Goal: Transaction & Acquisition: Obtain resource

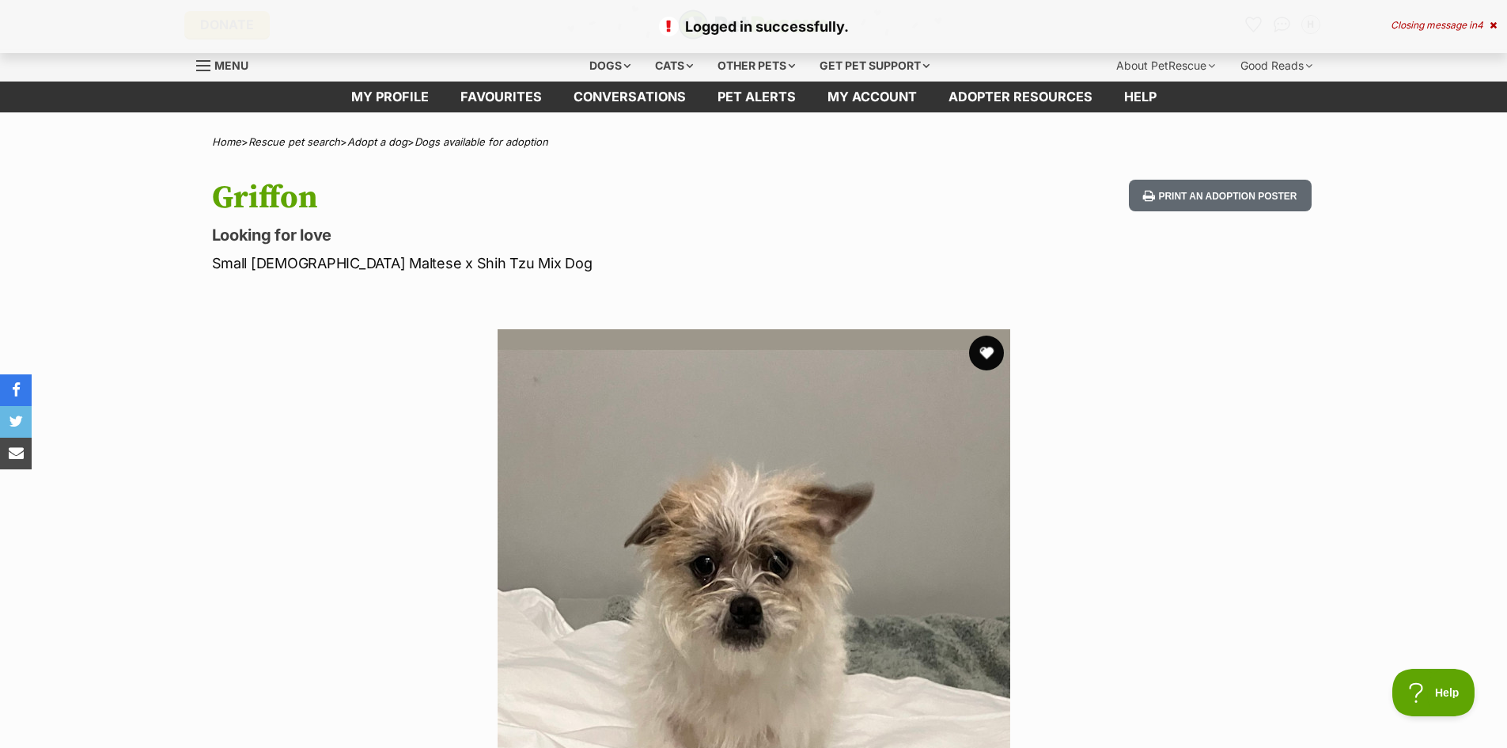
click at [980, 358] on button "favourite" at bounding box center [986, 352] width 35 height 35
click at [1463, 30] on div "Closing message in 3" at bounding box center [1444, 25] width 105 height 11
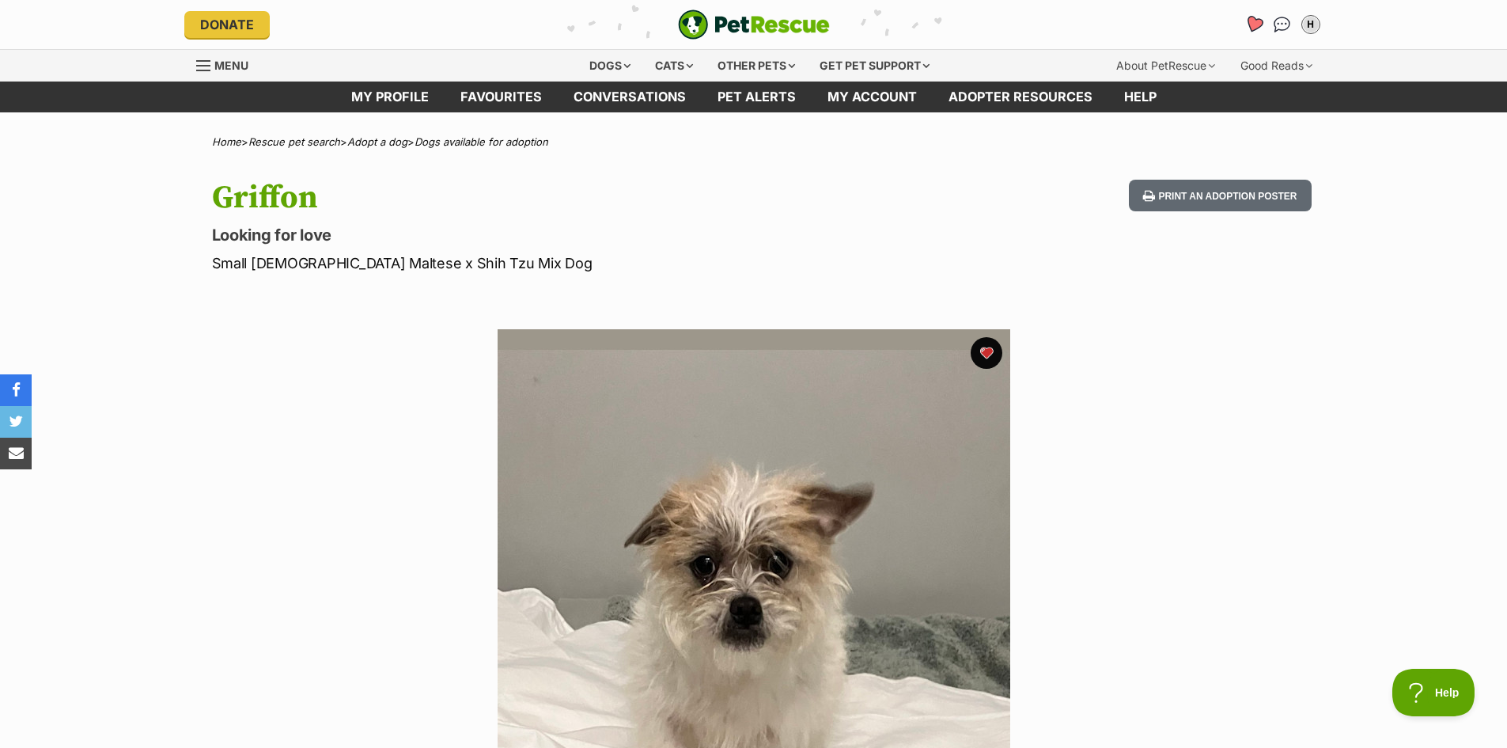
click at [1256, 24] on icon "Favourites" at bounding box center [1253, 24] width 19 height 18
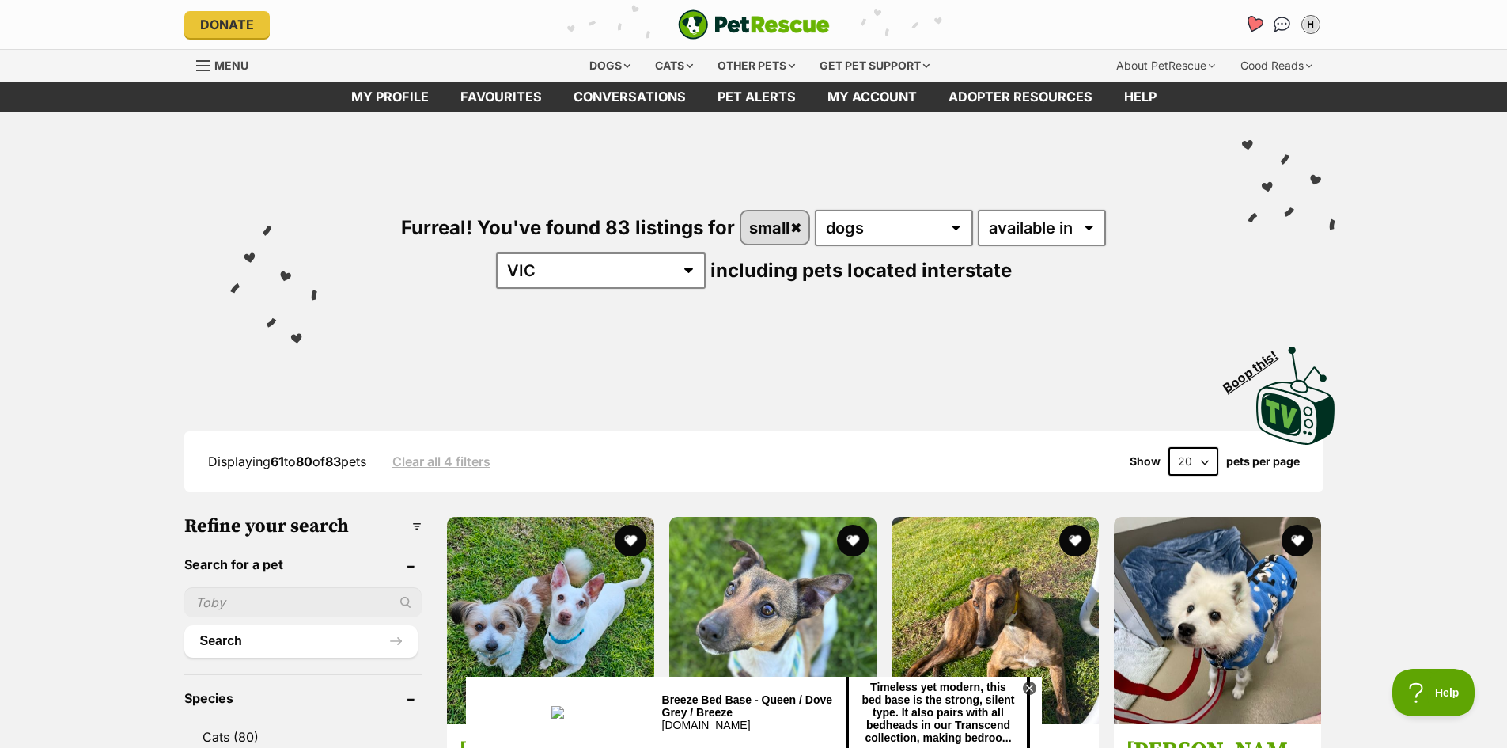
click at [1243, 26] on link "Favourites" at bounding box center [1254, 24] width 32 height 32
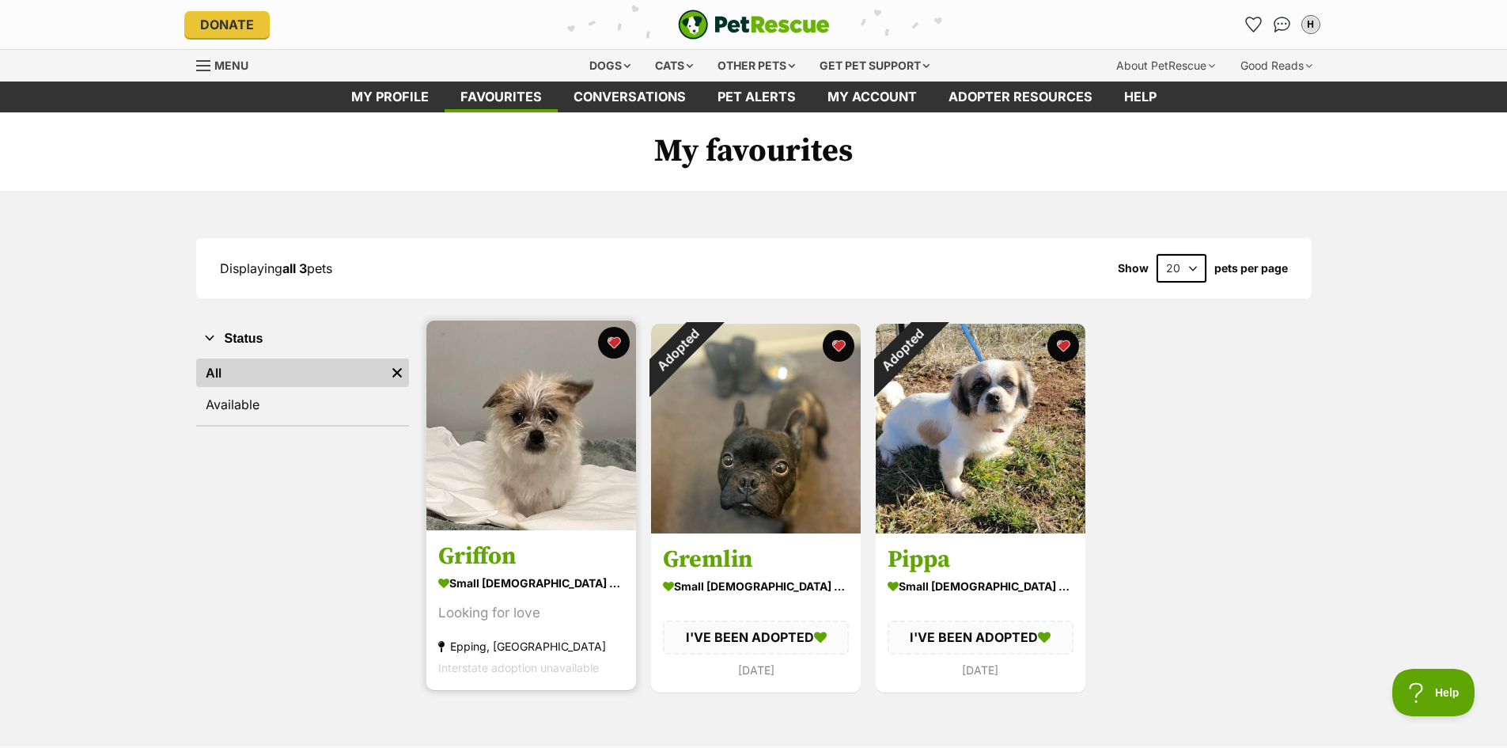
click at [545, 510] on img at bounding box center [531, 425] width 210 height 210
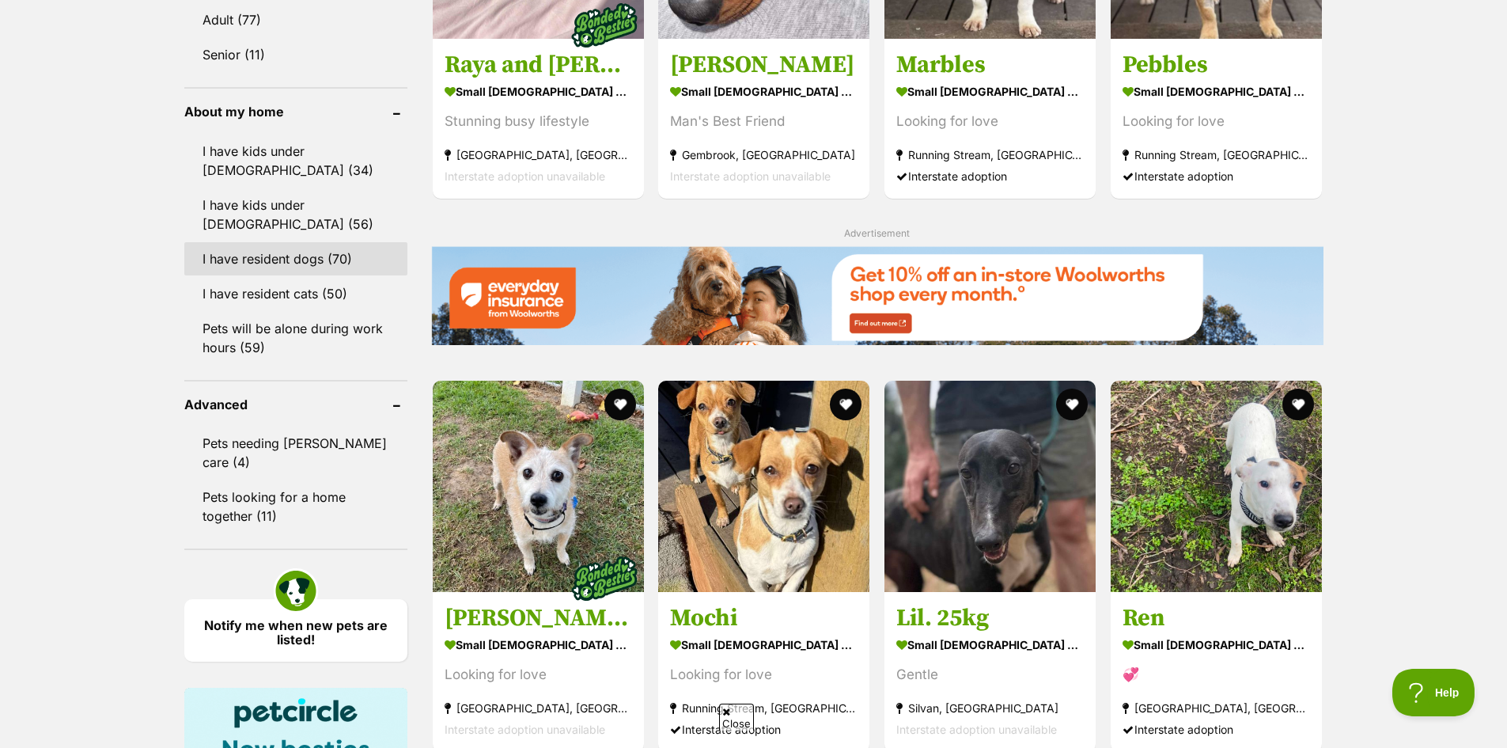
click at [324, 262] on link "I have resident dogs (70)" at bounding box center [295, 258] width 223 height 33
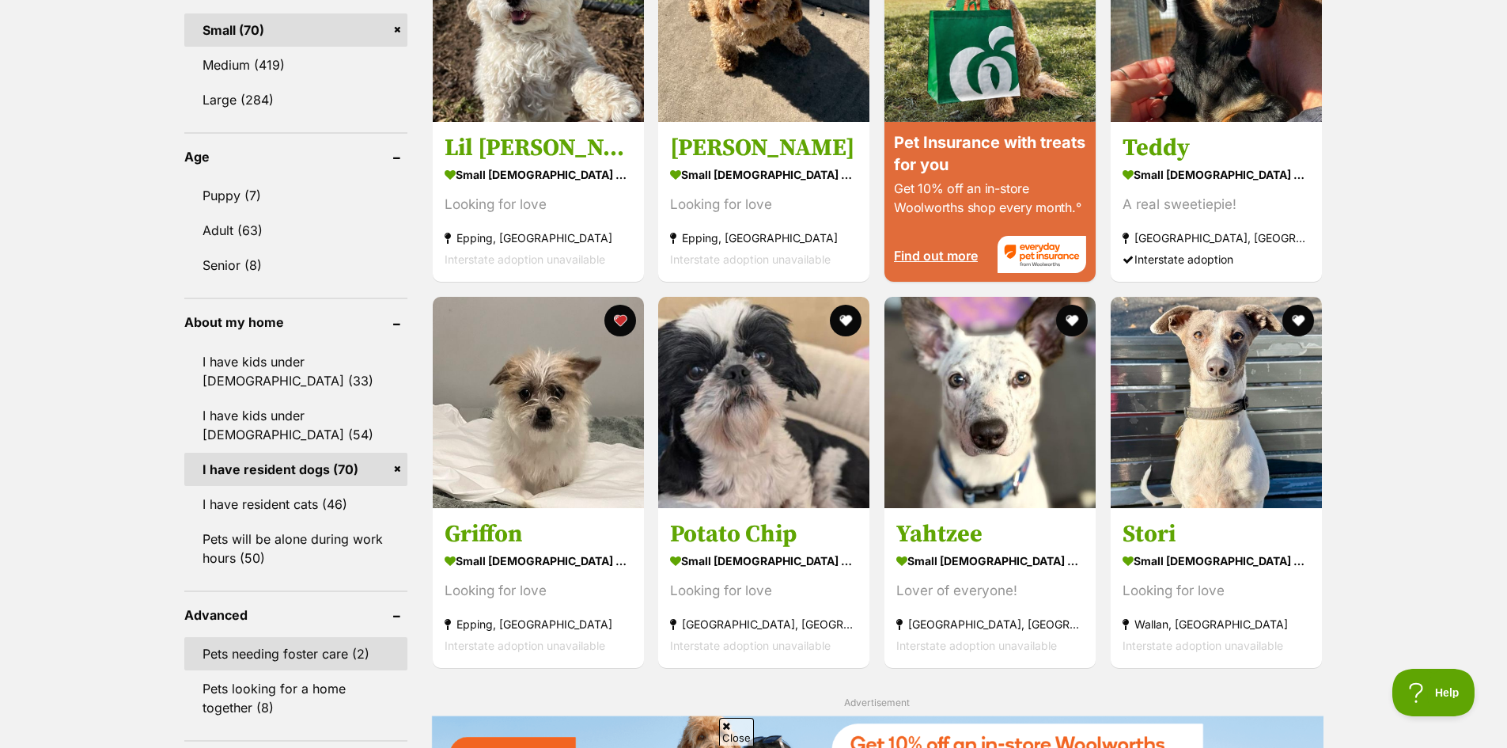
scroll to position [1662, 0]
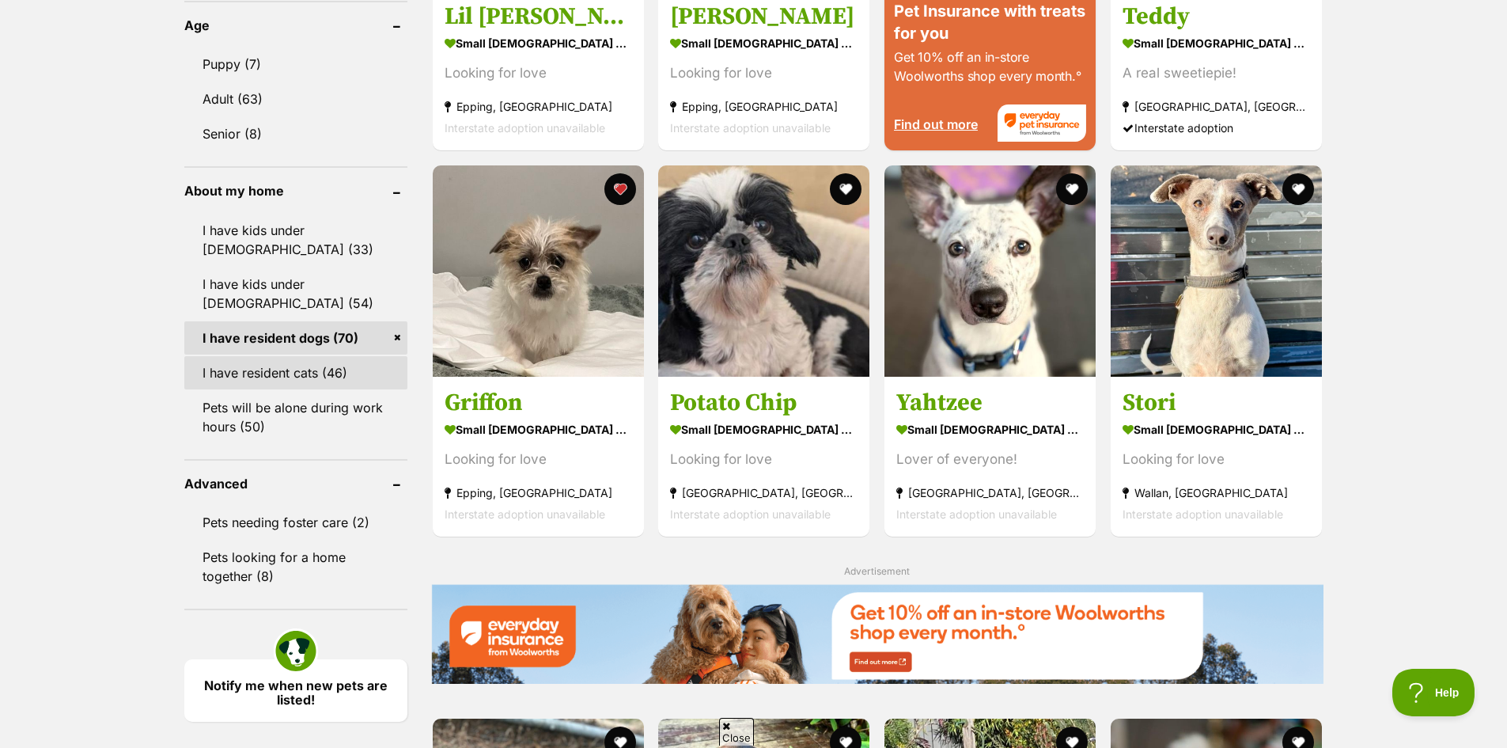
click at [345, 370] on link "I have resident cats (46)" at bounding box center [295, 372] width 223 height 33
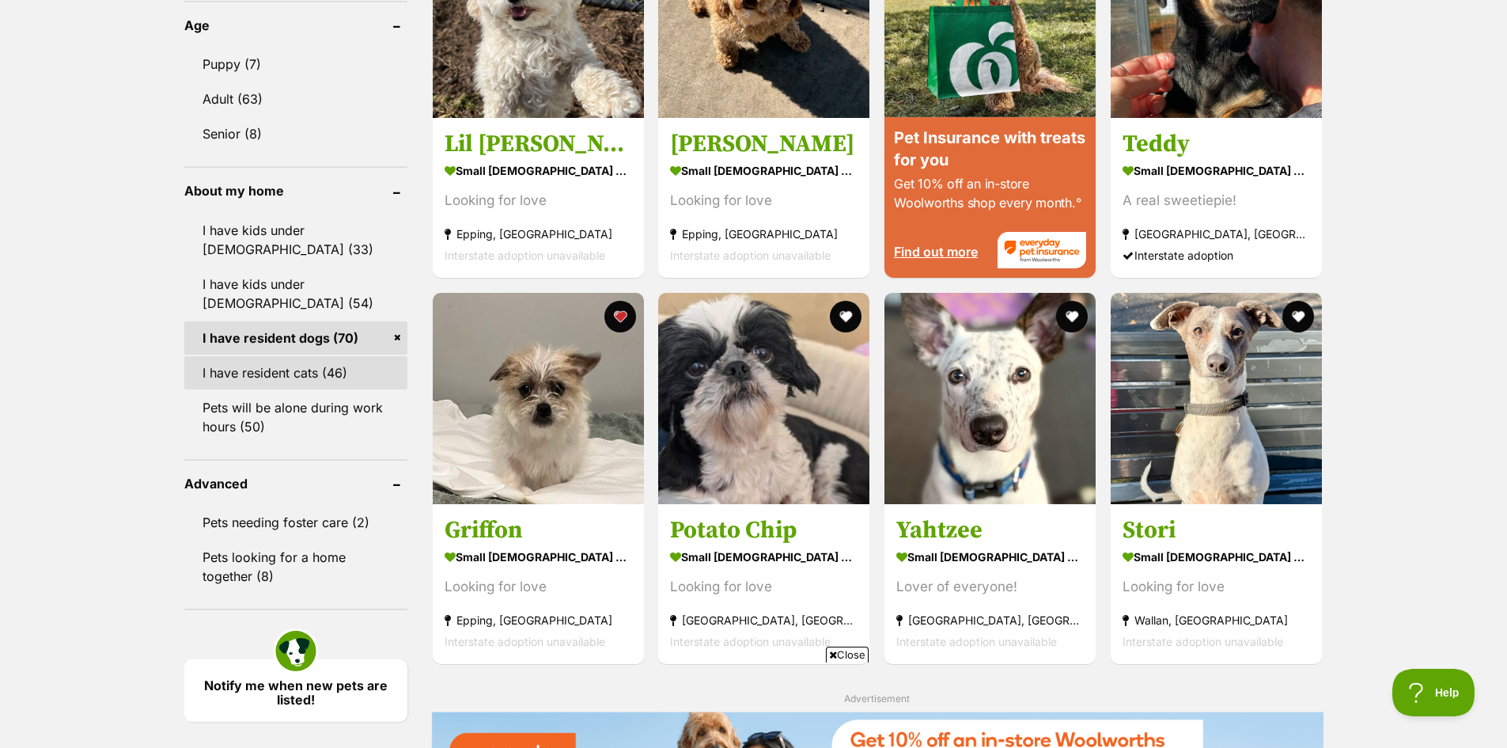
scroll to position [0, 0]
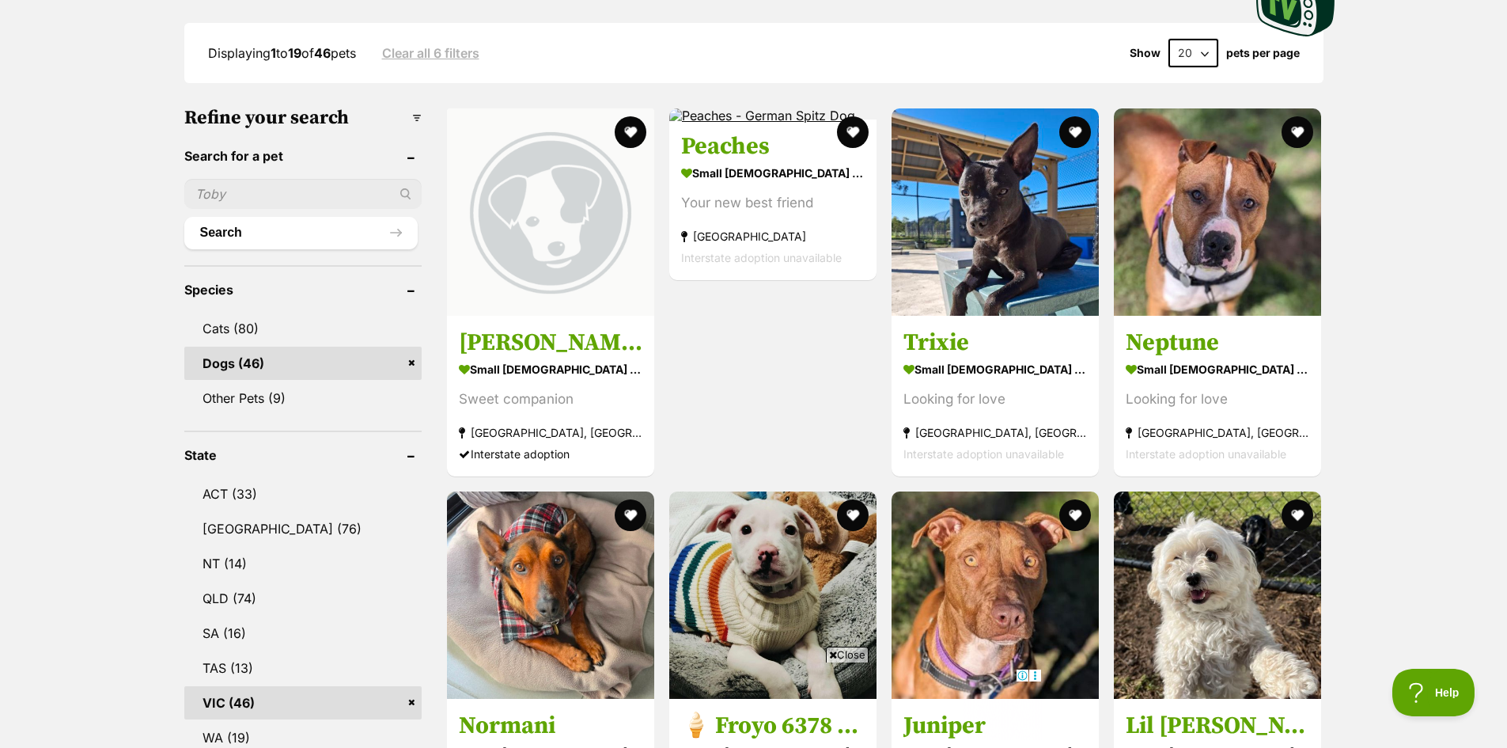
scroll to position [396, 0]
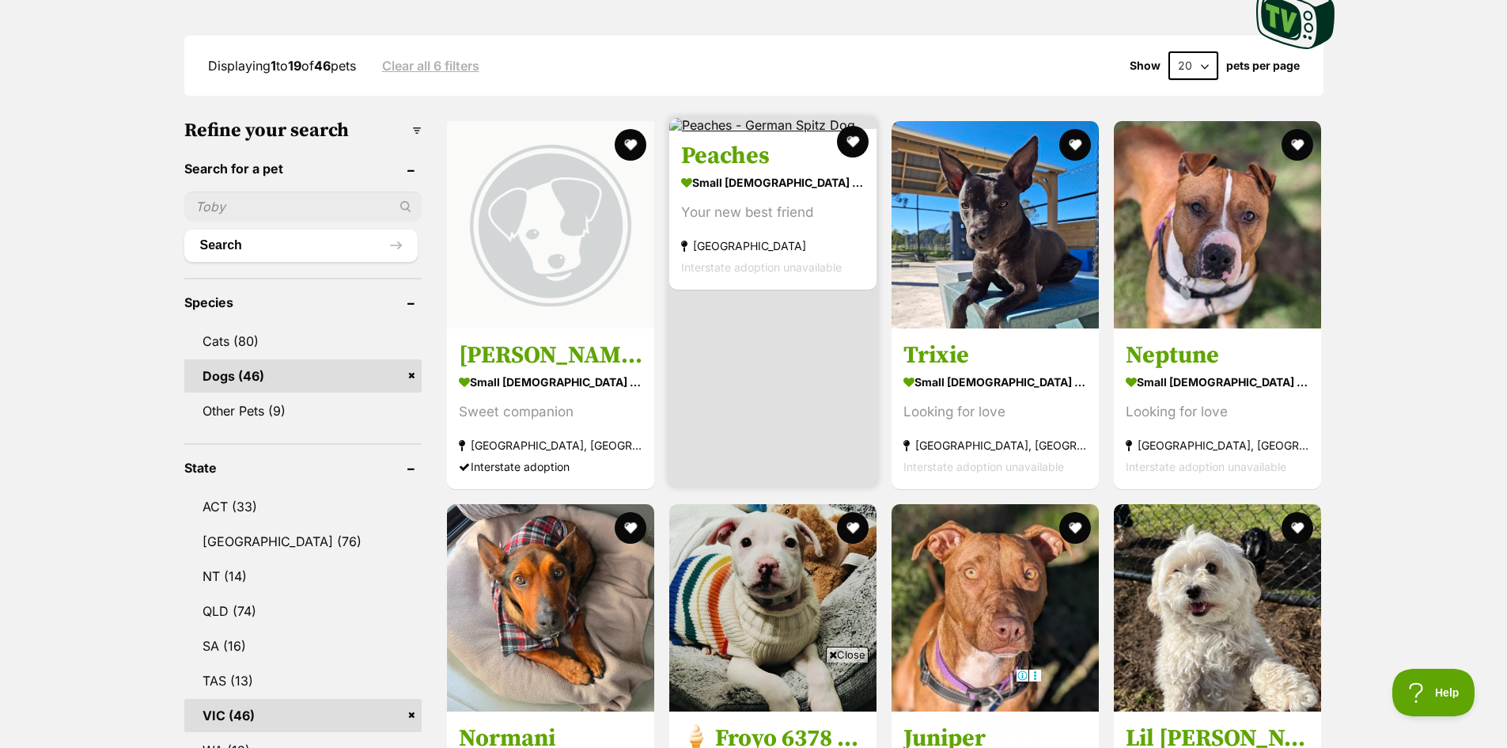
click at [736, 121] on img at bounding box center [762, 125] width 186 height 14
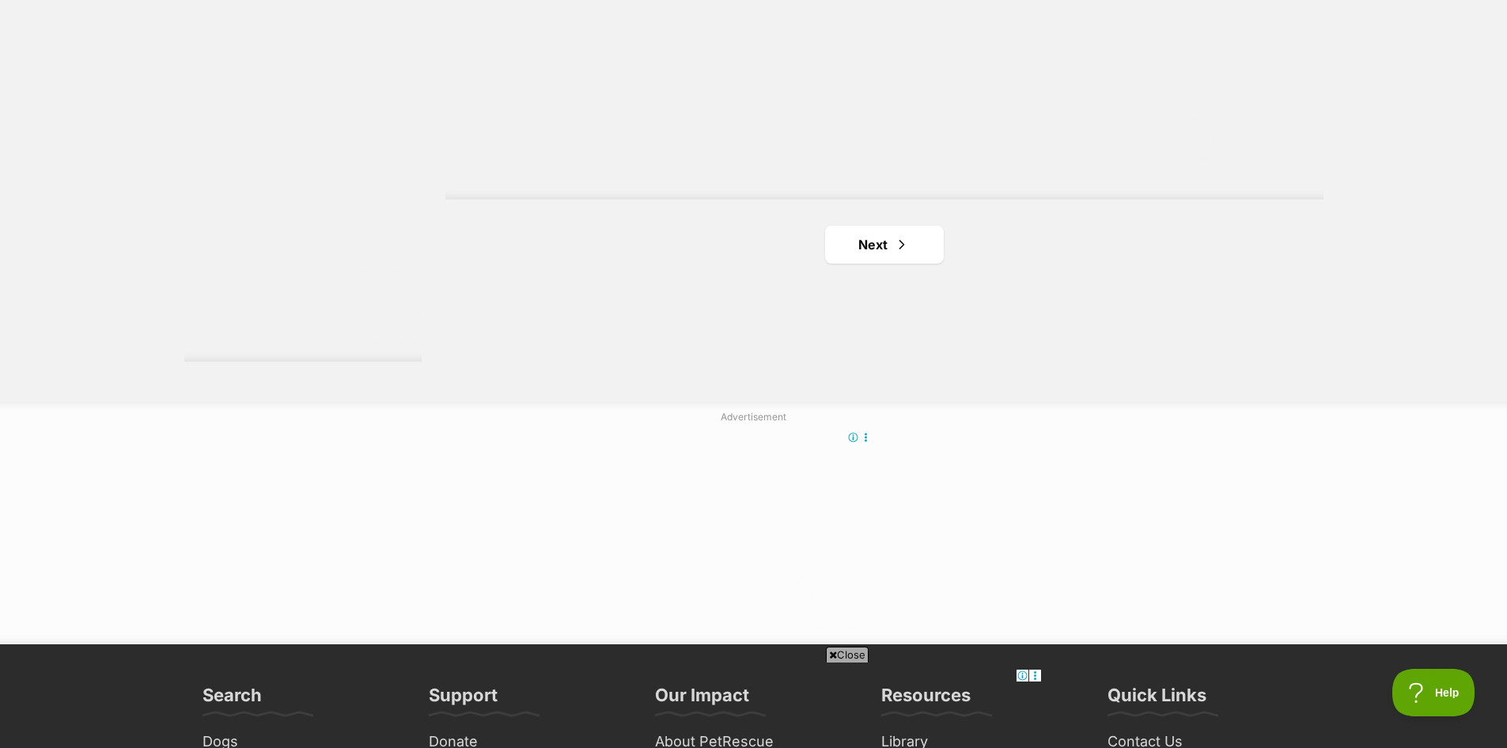
scroll to position [0, 0]
